Goal: Transaction & Acquisition: Book appointment/travel/reservation

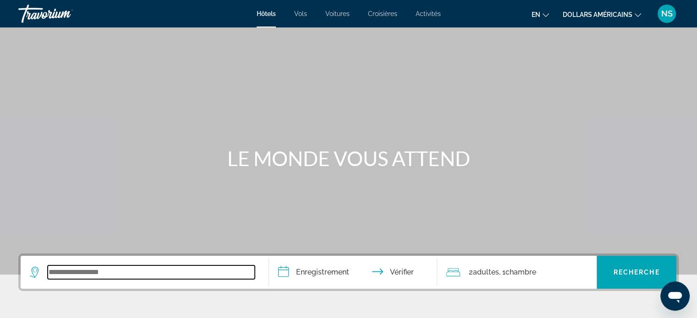
click at [213, 278] on input "Widget de recherche" at bounding box center [151, 273] width 207 height 14
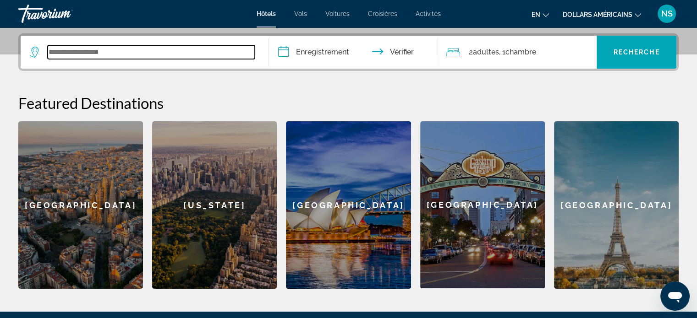
scroll to position [224, 0]
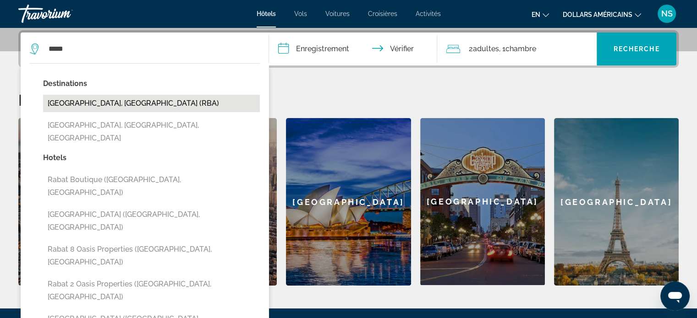
click at [103, 104] on button "[GEOGRAPHIC_DATA], [GEOGRAPHIC_DATA] (RBA)" at bounding box center [151, 103] width 217 height 17
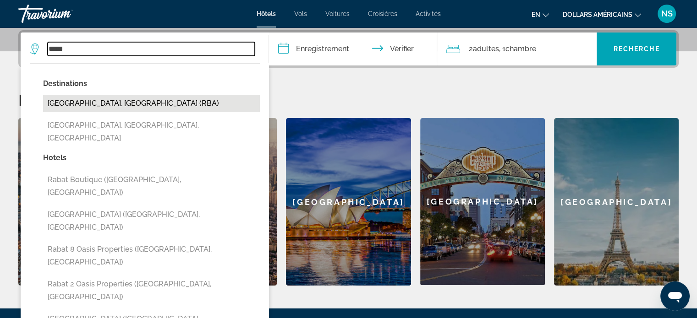
type input "**********"
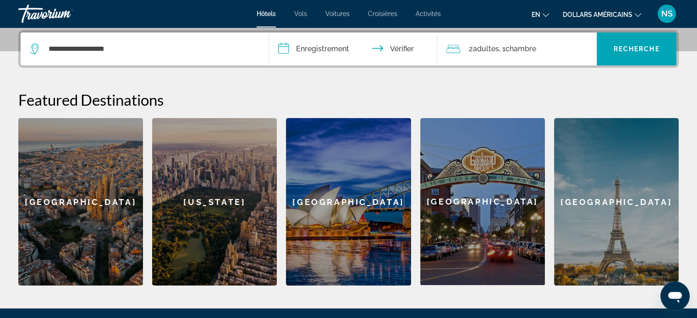
click at [522, 47] on font "chambre" at bounding box center [520, 48] width 31 height 9
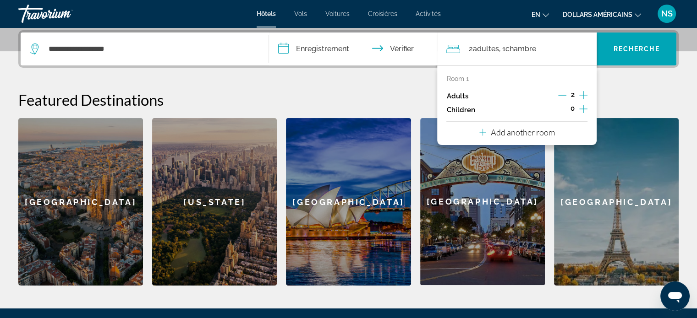
click at [582, 94] on icon "Increment adults" at bounding box center [583, 95] width 8 height 11
click at [582, 111] on icon "Increment children" at bounding box center [583, 109] width 8 height 11
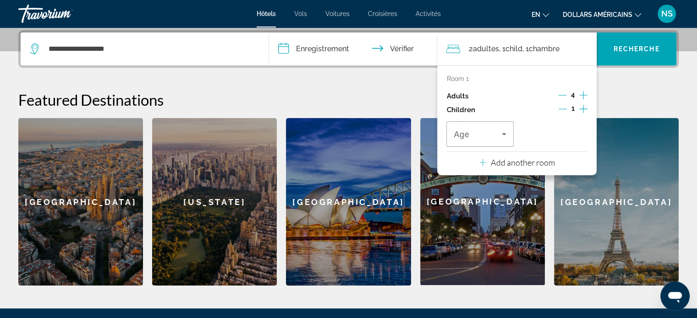
click at [582, 111] on icon "Increment children" at bounding box center [583, 109] width 8 height 11
click at [504, 136] on icon "Travelers: 4 adults, 2 children" at bounding box center [503, 134] width 11 height 11
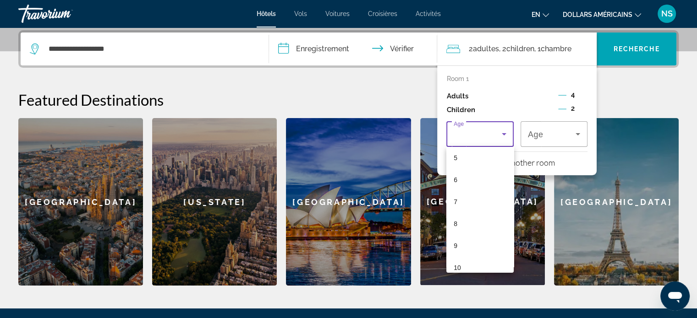
scroll to position [117, 0]
click at [465, 246] on mat-option "9" at bounding box center [479, 243] width 67 height 22
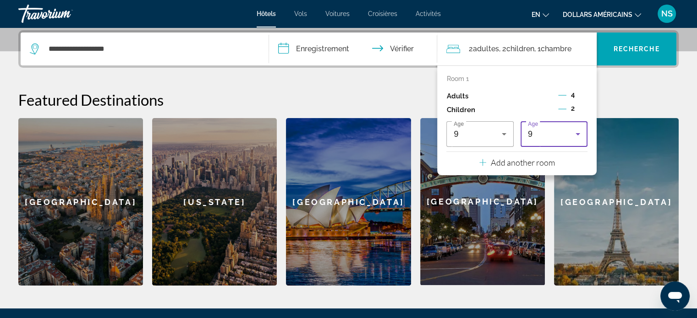
click at [580, 132] on icon "Travelers: 4 adults, 2 children" at bounding box center [577, 134] width 11 height 11
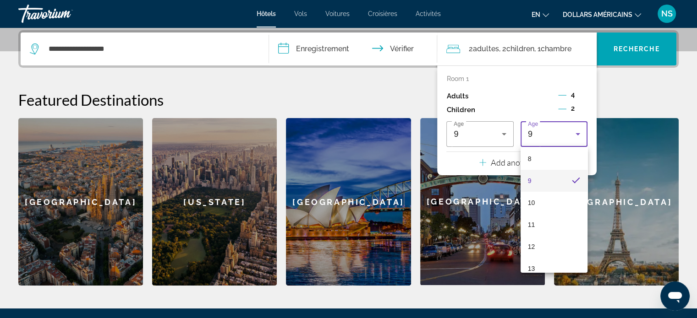
scroll to position [191, 0]
click at [548, 253] on mat-option "13" at bounding box center [553, 257] width 67 height 22
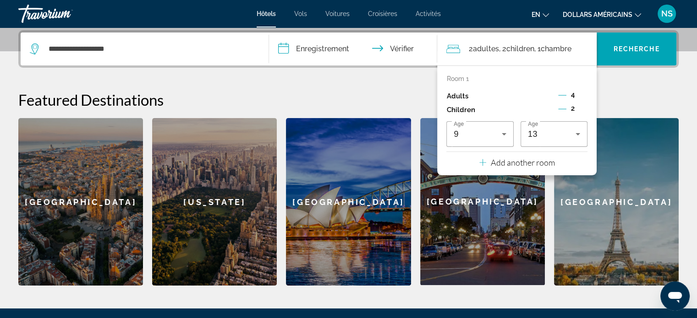
click at [629, 75] on div "**********" at bounding box center [348, 158] width 697 height 256
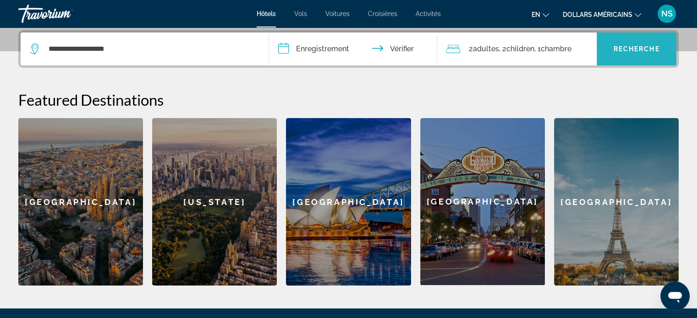
click at [642, 49] on font "Recherche" at bounding box center [637, 48] width 46 height 7
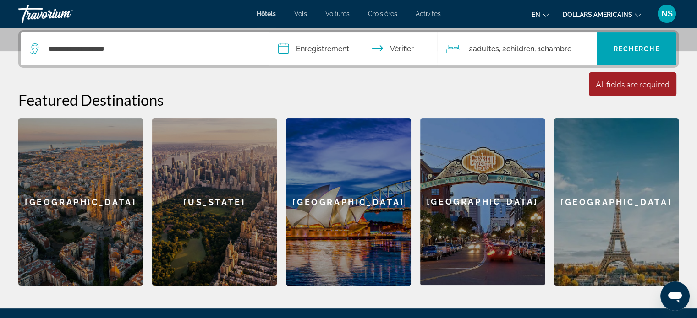
click at [544, 16] on icon "Changer de langue" at bounding box center [545, 15] width 6 height 6
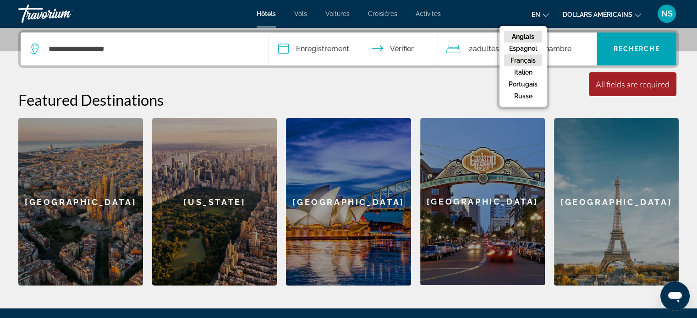
click at [527, 57] on font "Français" at bounding box center [522, 60] width 25 height 7
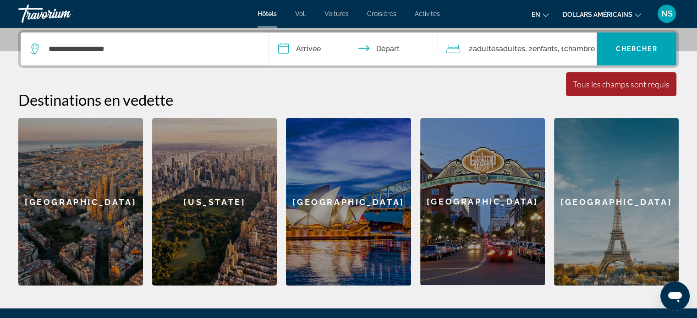
click at [290, 47] on input "**********" at bounding box center [355, 51] width 172 height 36
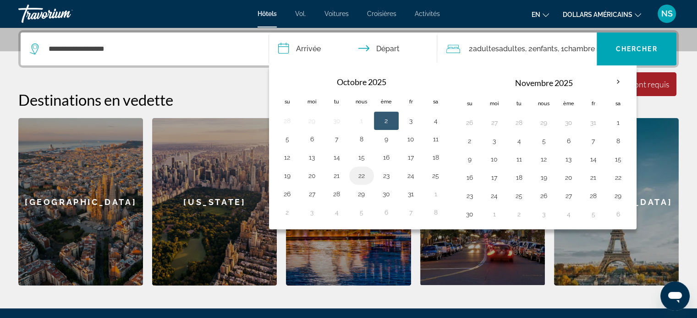
click at [354, 172] on button "22" at bounding box center [361, 176] width 15 height 13
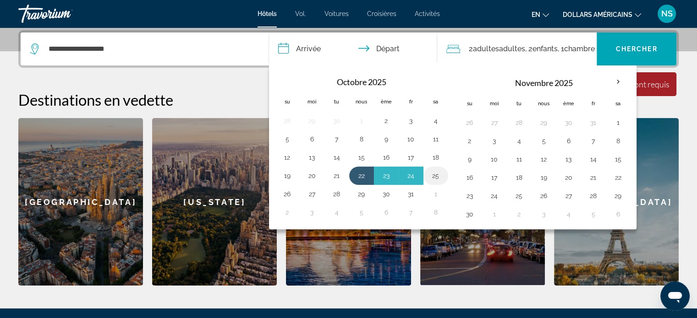
click at [436, 175] on button "25" at bounding box center [435, 176] width 15 height 13
type input "**********"
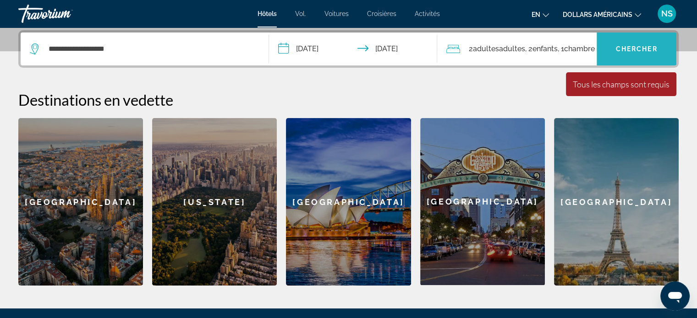
click at [627, 49] on span "Chercher" at bounding box center [637, 48] width 42 height 7
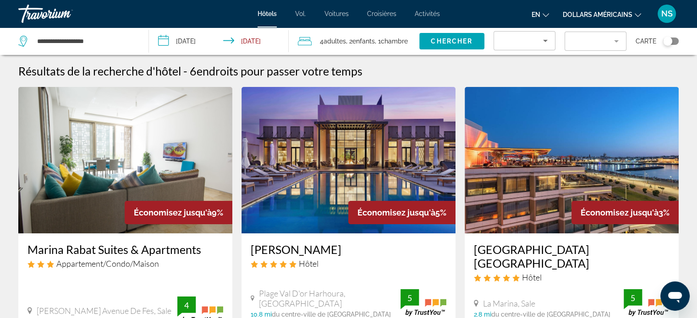
click at [635, 12] on icon "Changer de devise" at bounding box center [638, 15] width 6 height 6
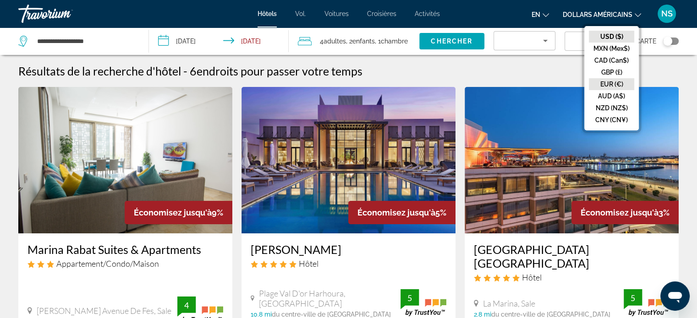
click at [612, 84] on button "EUR (€)" at bounding box center [611, 84] width 45 height 12
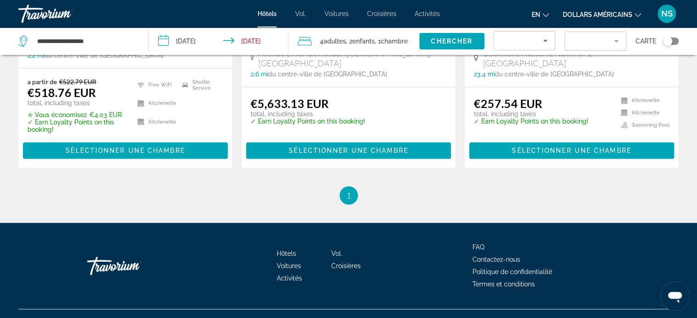
scroll to position [629, 0]
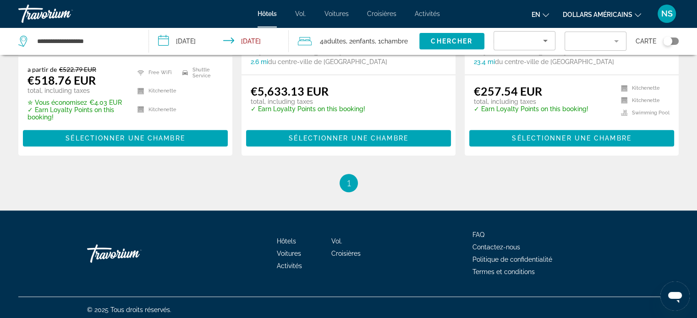
drag, startPoint x: 696, startPoint y: 221, endPoint x: 520, endPoint y: 183, distance: 180.1
click at [520, 183] on ul "1 / 1 You're on page 1" at bounding box center [348, 183] width 660 height 18
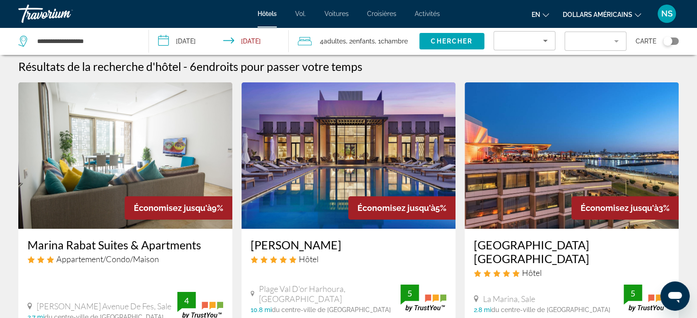
scroll to position [0, 0]
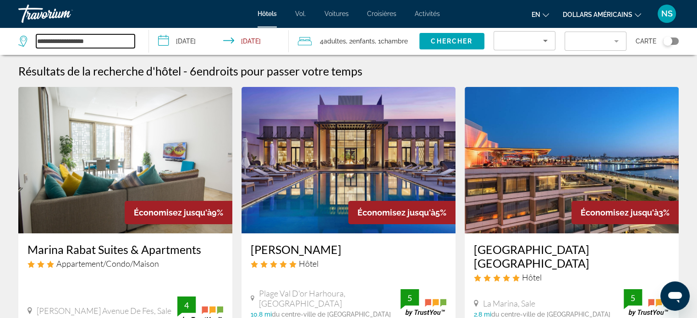
click at [109, 39] on input "**********" at bounding box center [85, 41] width 99 height 14
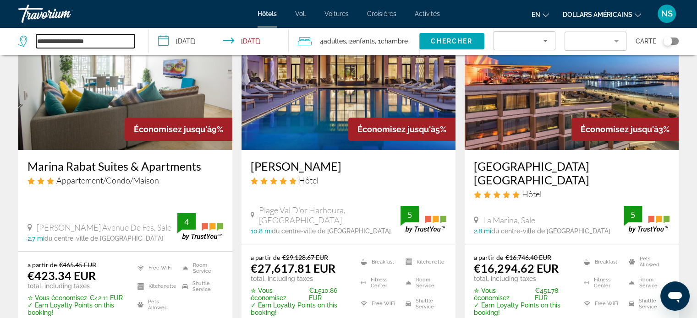
scroll to position [92, 0]
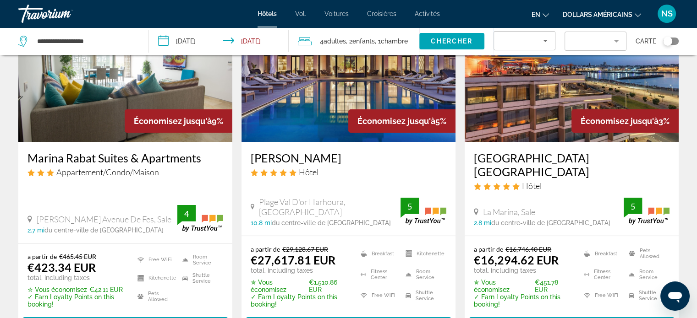
click at [71, 119] on img "Contenu principal" at bounding box center [125, 68] width 214 height 147
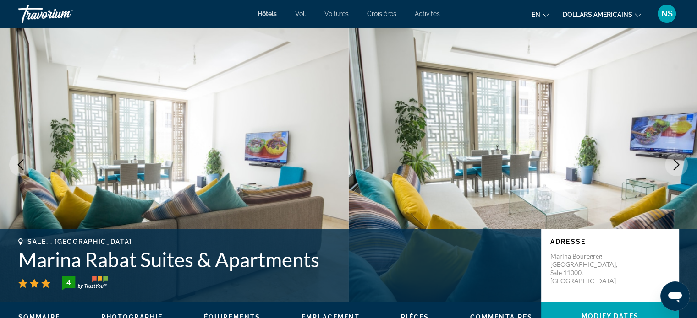
click at [664, 8] on div "NS" at bounding box center [666, 14] width 18 height 18
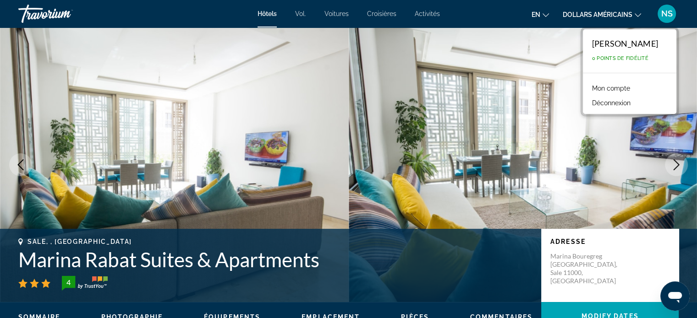
click at [608, 88] on font "Mon compte" at bounding box center [611, 88] width 38 height 7
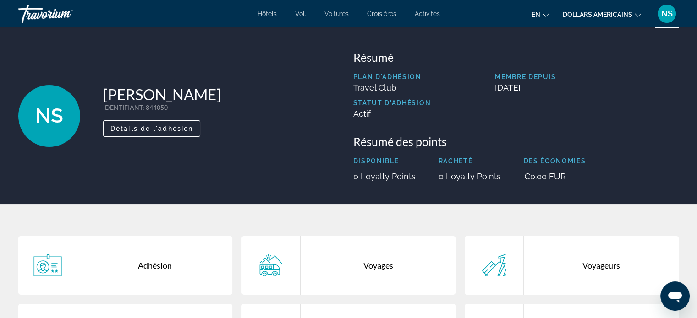
click at [546, 19] on button "en English Español Français Italiano Português русский" at bounding box center [539, 14] width 17 height 13
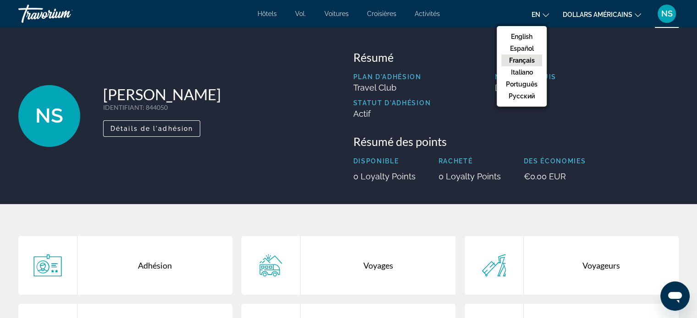
click at [528, 60] on button "Français" at bounding box center [521, 61] width 41 height 12
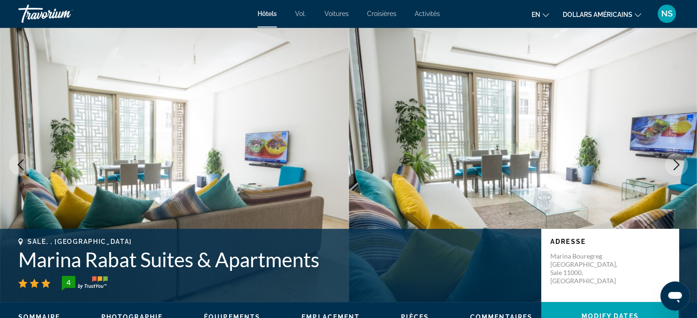
click at [631, 15] on font "dollars américains" at bounding box center [598, 14] width 70 height 7
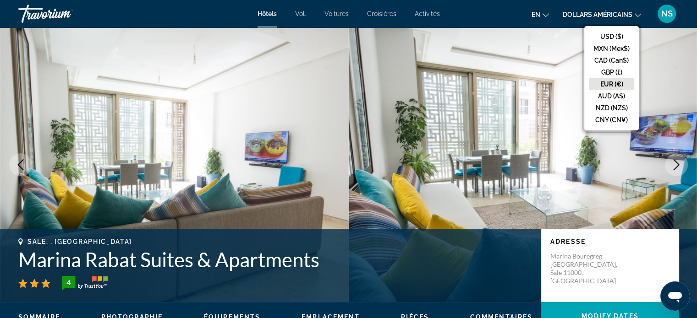
click at [610, 82] on button "EUR (€)" at bounding box center [611, 84] width 45 height 12
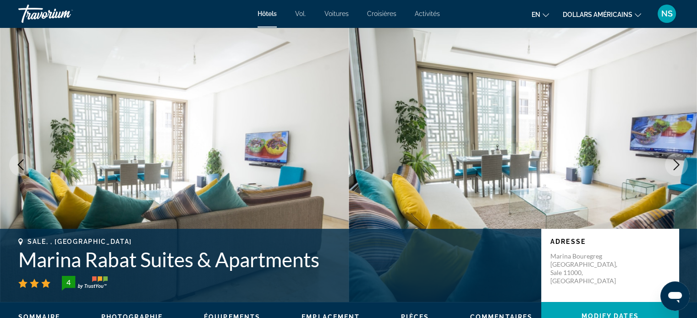
click at [665, 12] on font "NS" at bounding box center [666, 14] width 11 height 10
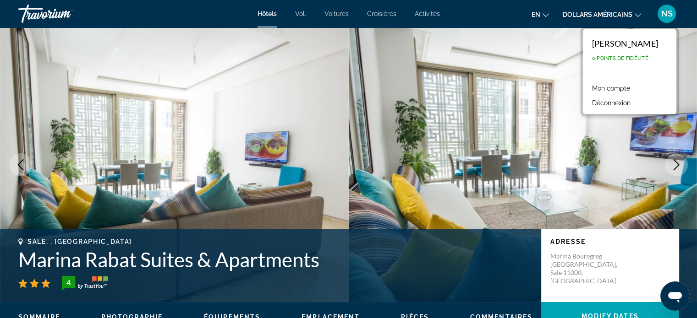
click at [60, 16] on div "Travorium" at bounding box center [64, 14] width 92 height 24
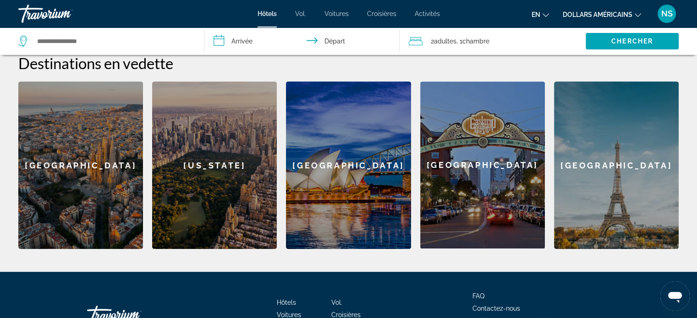
scroll to position [360, 0]
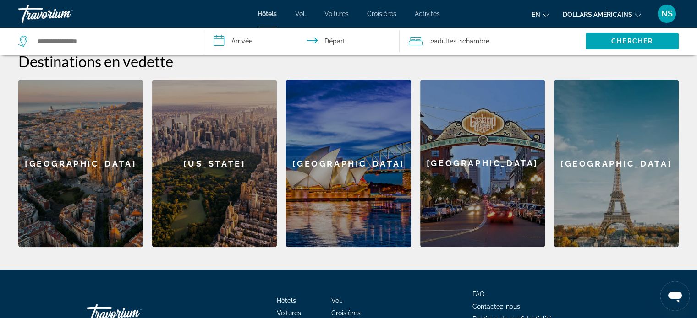
click at [55, 172] on div "[GEOGRAPHIC_DATA]" at bounding box center [80, 164] width 125 height 168
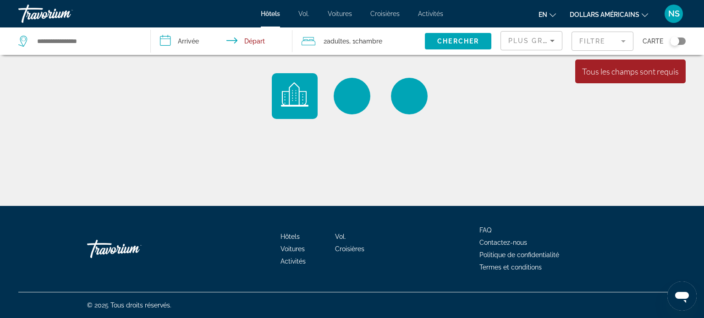
click at [385, 15] on font "Croisières" at bounding box center [384, 13] width 29 height 7
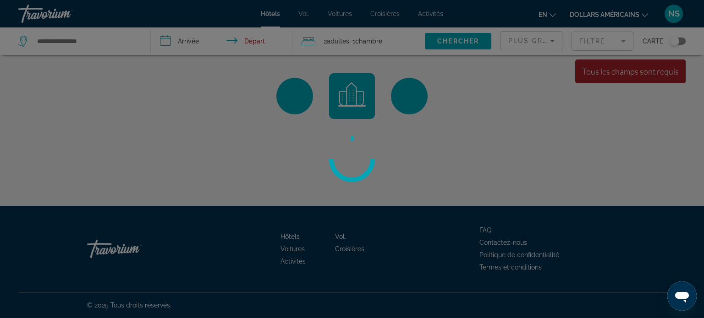
type input "**********"
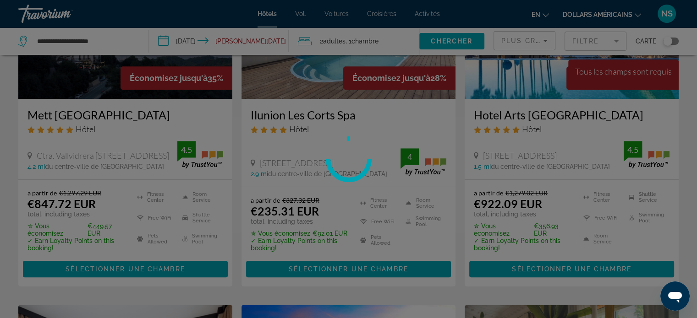
scroll to position [495, 0]
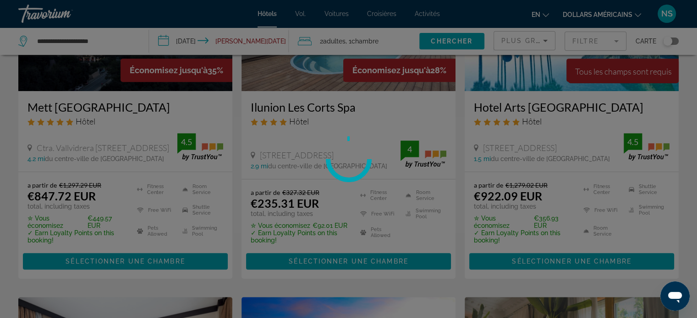
click at [123, 263] on div at bounding box center [348, 159] width 697 height 318
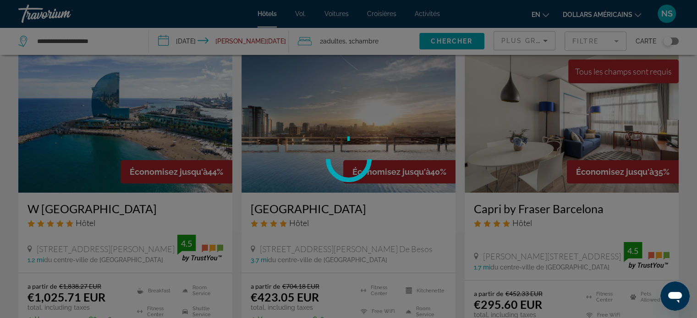
scroll to position [0, 0]
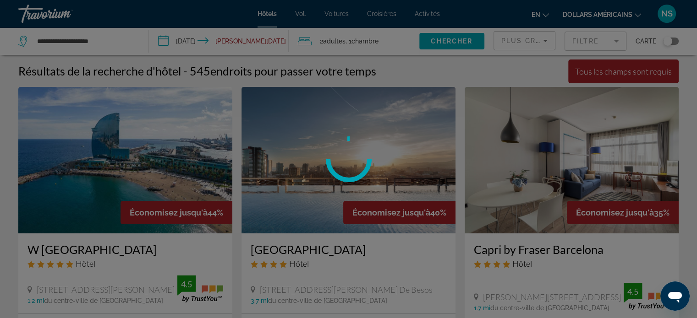
click at [190, 41] on div at bounding box center [348, 159] width 697 height 318
click at [166, 42] on div at bounding box center [348, 159] width 697 height 318
click at [665, 14] on div at bounding box center [348, 159] width 697 height 318
click at [43, 19] on div at bounding box center [348, 159] width 697 height 318
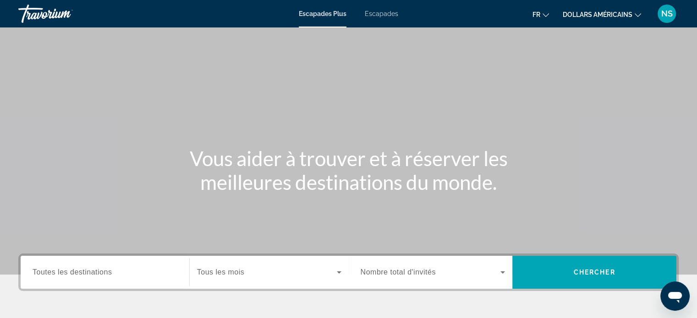
click at [535, 142] on div "Contenu principal" at bounding box center [348, 137] width 697 height 275
drag, startPoint x: 696, startPoint y: 141, endPoint x: 679, endPoint y: 212, distance: 73.7
click at [679, 212] on div "Contenu principal" at bounding box center [348, 137] width 697 height 275
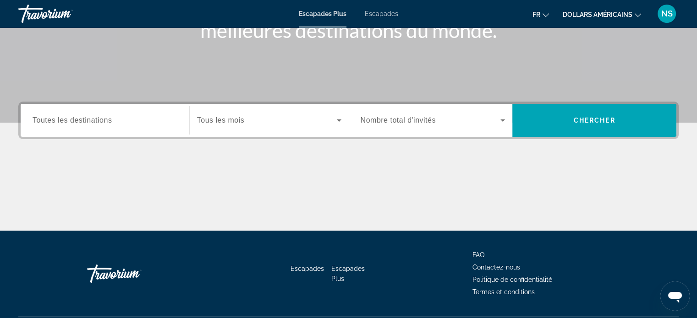
scroll to position [153, 0]
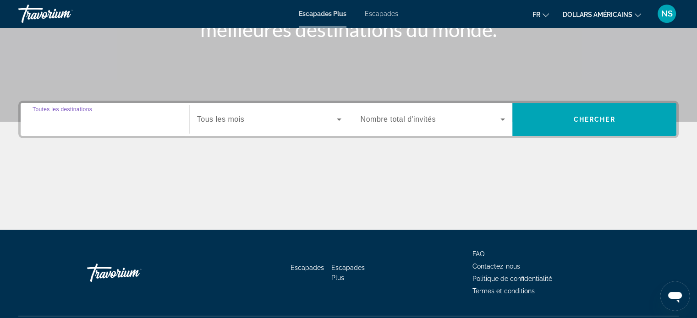
click at [120, 115] on input "Destination Toutes les destinations" at bounding box center [105, 120] width 145 height 11
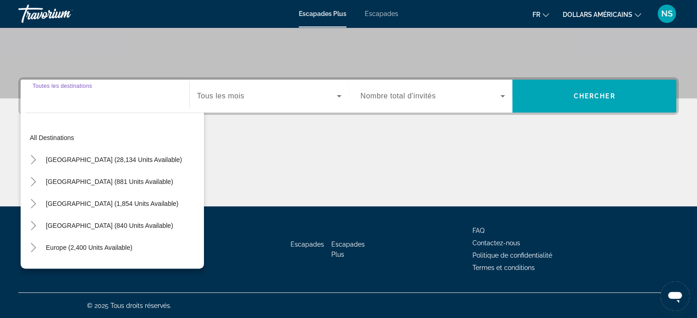
click at [73, 95] on input "Destination Toutes les destinations" at bounding box center [105, 96] width 145 height 11
click at [73, 102] on div "Widget de recherche" at bounding box center [105, 96] width 145 height 26
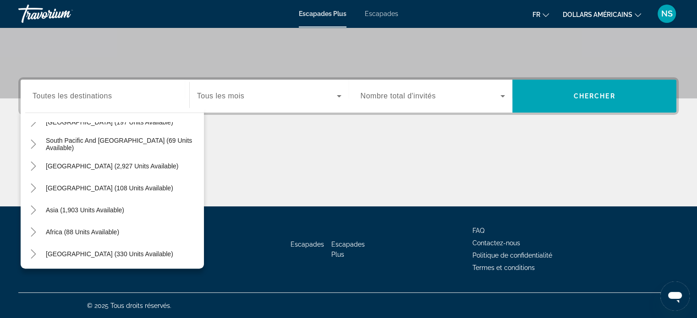
scroll to position [148, 0]
click at [92, 231] on span "Africa (88 units available)" at bounding box center [82, 231] width 73 height 7
type input "**********"
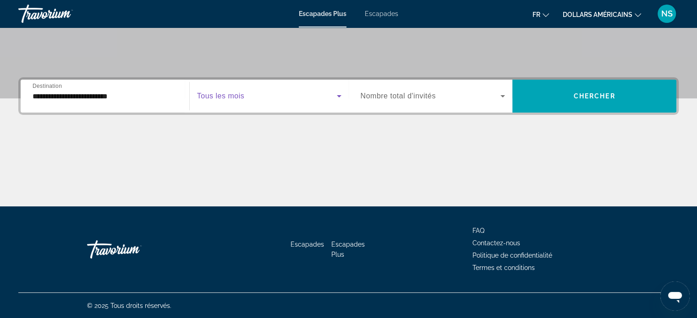
click at [340, 97] on icon "Widget de recherche" at bounding box center [339, 96] width 11 height 11
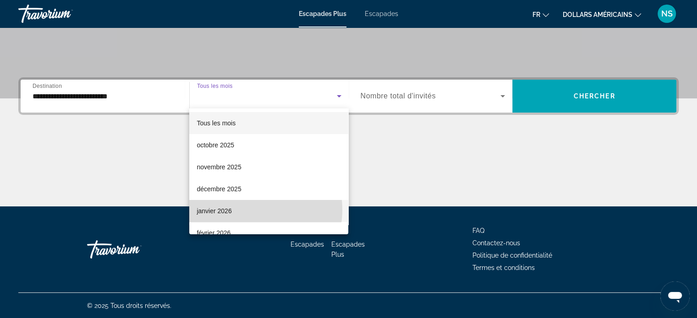
click at [249, 210] on mat-option "janvier 2026" at bounding box center [268, 211] width 159 height 22
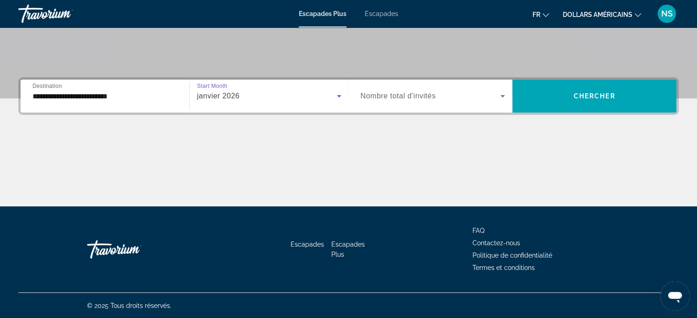
click at [504, 93] on icon "Widget de recherche" at bounding box center [502, 96] width 11 height 11
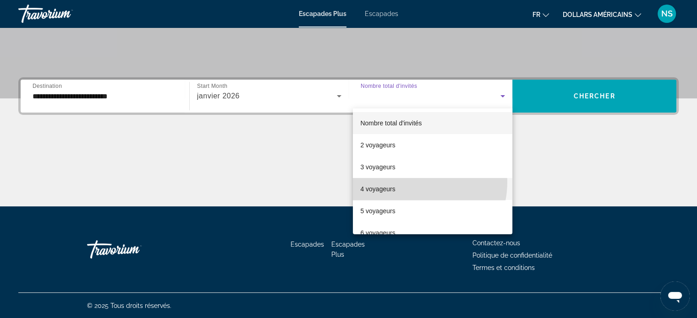
click at [407, 182] on mat-option "4 voyageurs" at bounding box center [432, 189] width 159 height 22
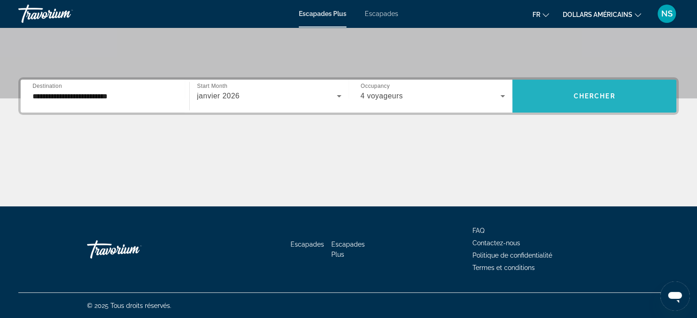
click at [594, 91] on span "Widget de recherche" at bounding box center [594, 96] width 164 height 22
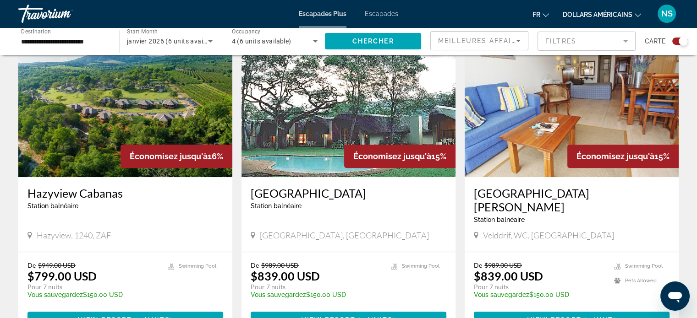
scroll to position [342, 0]
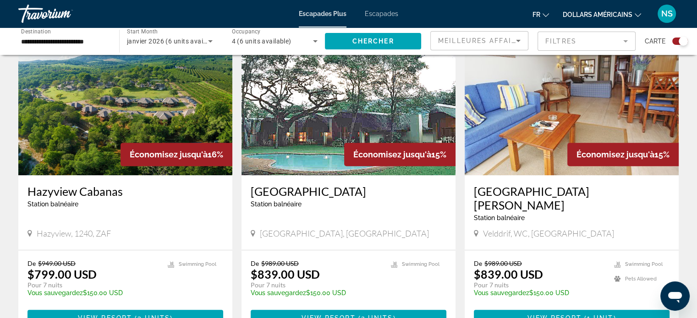
click at [638, 15] on icon "Changer de devise" at bounding box center [638, 15] width 6 height 6
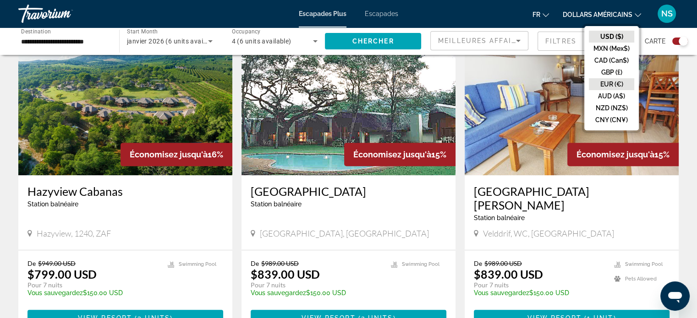
click at [616, 87] on button "EUR (€)" at bounding box center [611, 84] width 45 height 12
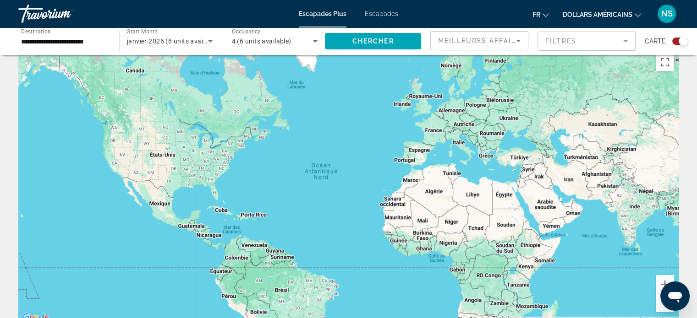
scroll to position [0, 0]
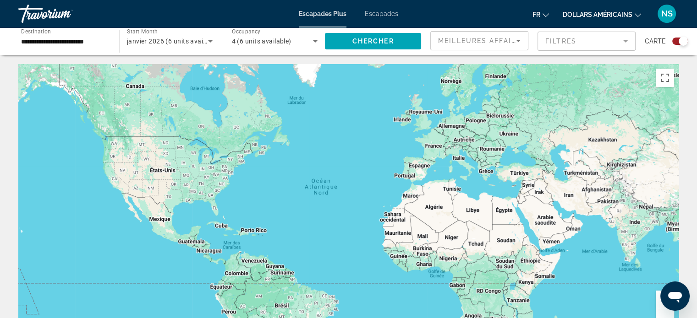
click at [412, 201] on div "Contenu principal" at bounding box center [348, 201] width 660 height 275
click at [426, 194] on div "Contenu principal" at bounding box center [348, 201] width 660 height 275
click at [637, 13] on icon "Changer de devise" at bounding box center [638, 15] width 6 height 6
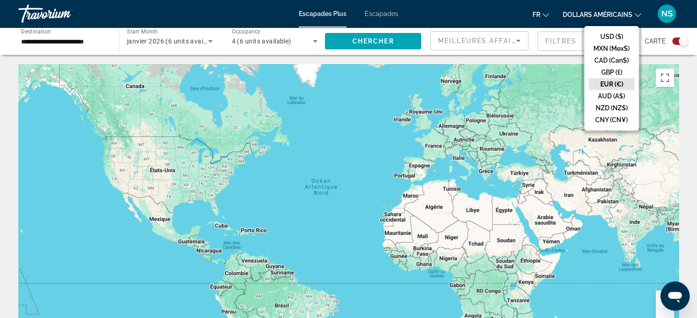
click at [620, 84] on button "EUR (€)" at bounding box center [611, 84] width 45 height 12
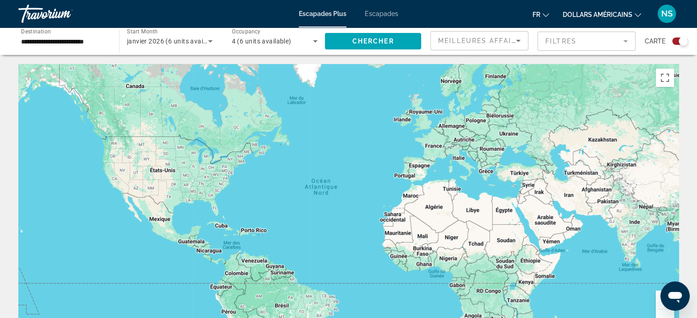
click at [380, 15] on font "Escapades" at bounding box center [381, 13] width 33 height 7
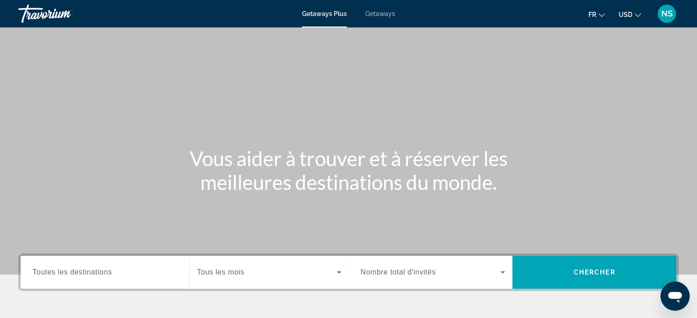
click at [660, 14] on div "NS" at bounding box center [666, 14] width 18 height 18
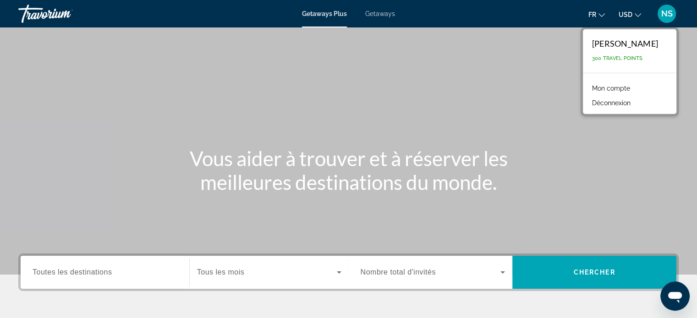
click at [627, 98] on button "Déconnexion" at bounding box center [611, 103] width 48 height 12
